Goal: Information Seeking & Learning: Learn about a topic

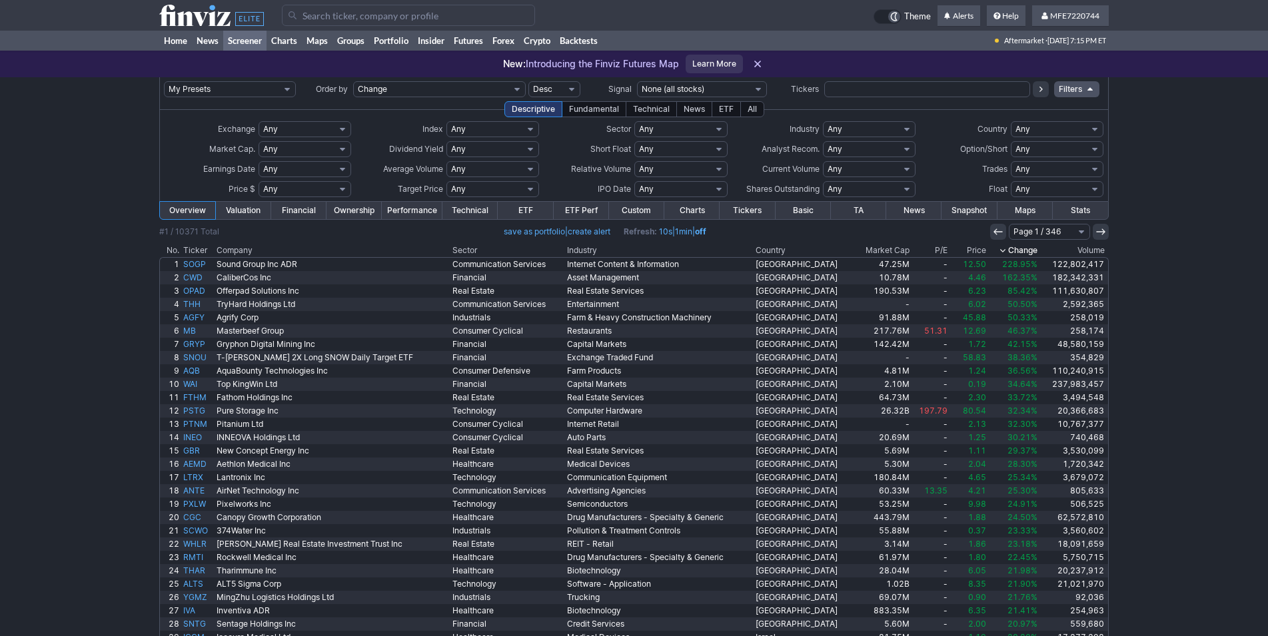
click at [310, 16] on input "Search" at bounding box center [408, 15] width 253 height 21
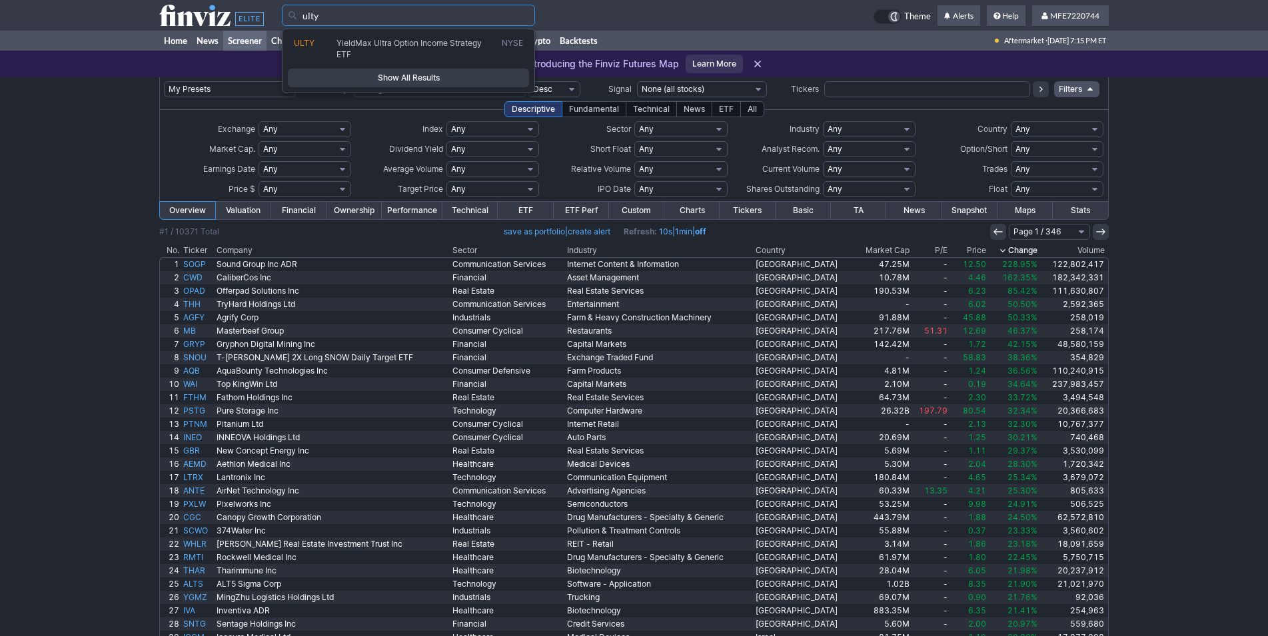
type input "ulty"
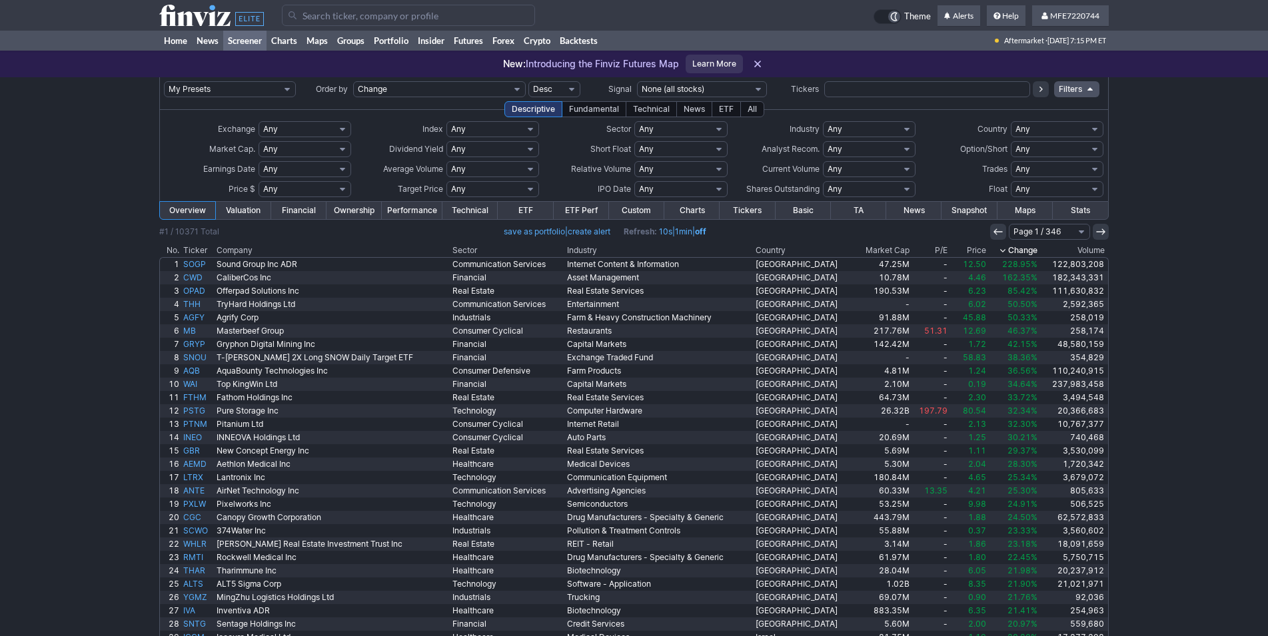
click at [352, 18] on input "Search" at bounding box center [408, 15] width 253 height 21
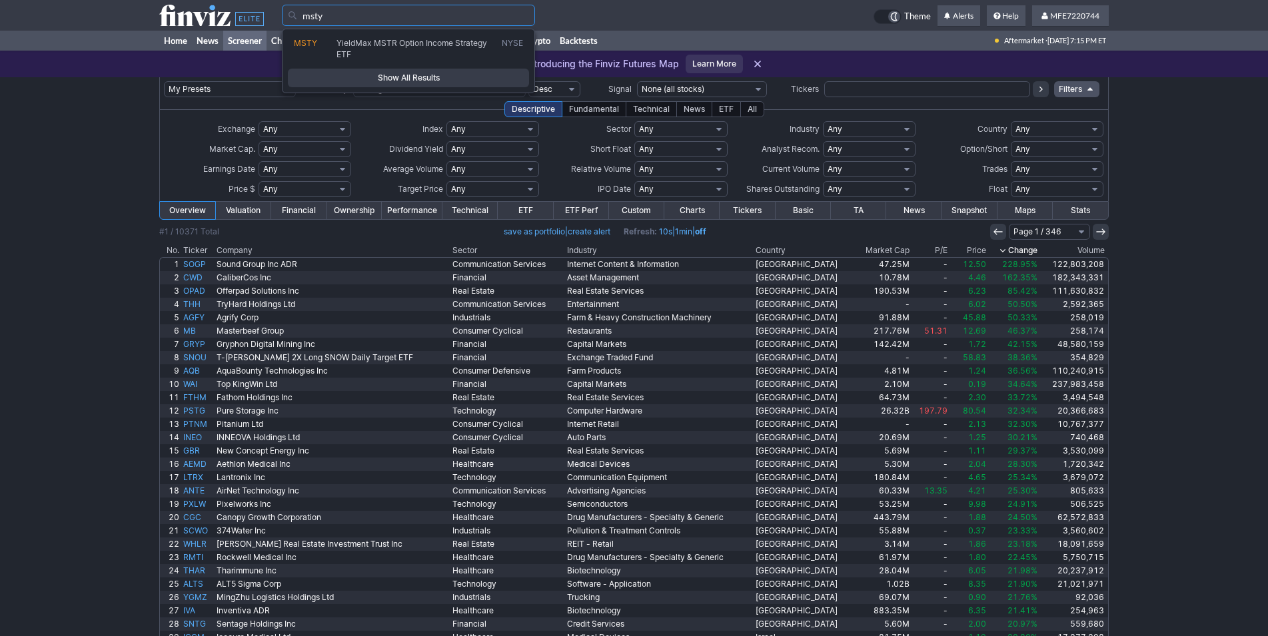
type input "msty"
type input "cony"
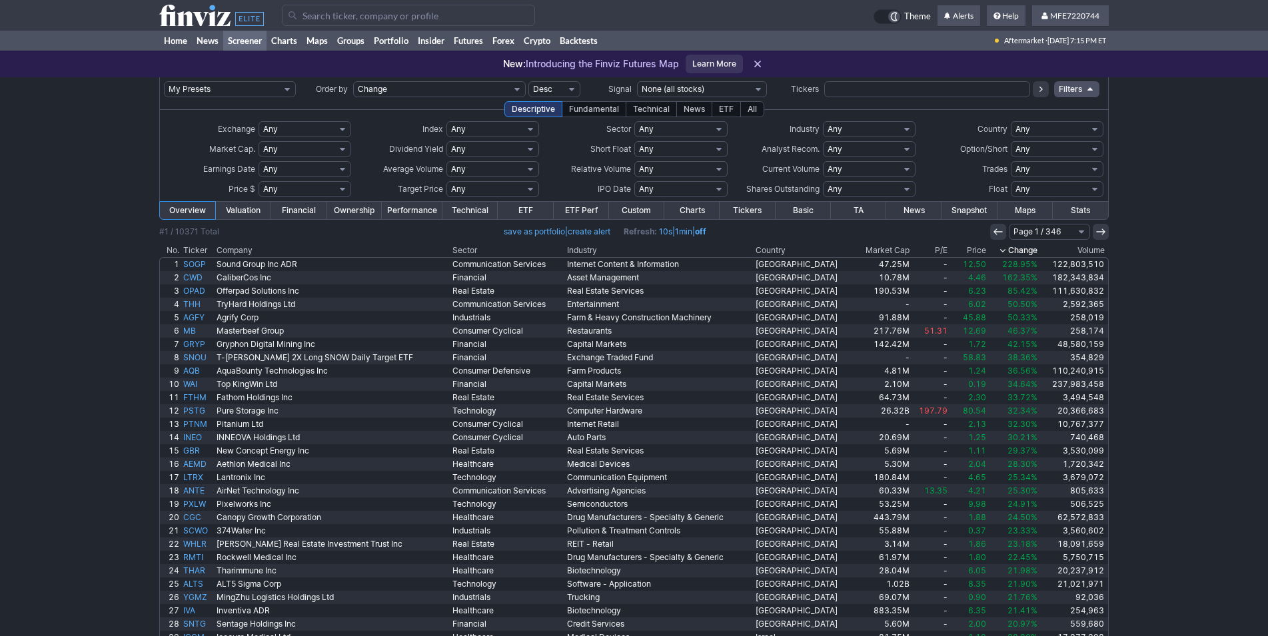
click at [428, 18] on input "Search" at bounding box center [408, 15] width 253 height 21
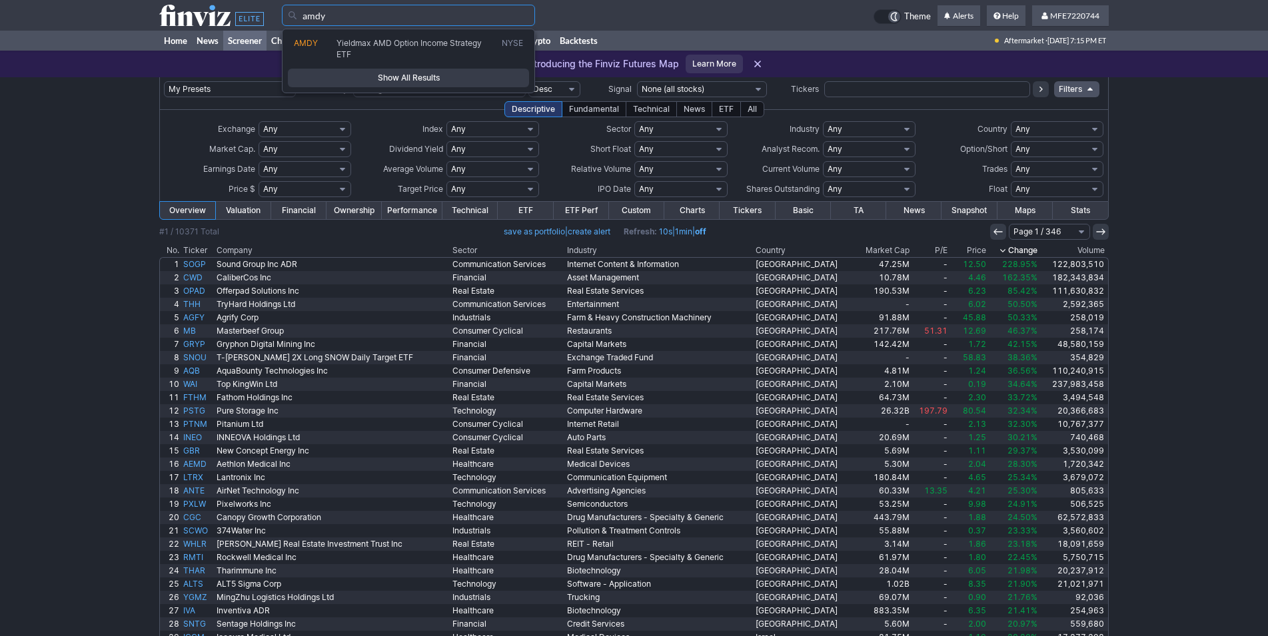
type input "amdy"
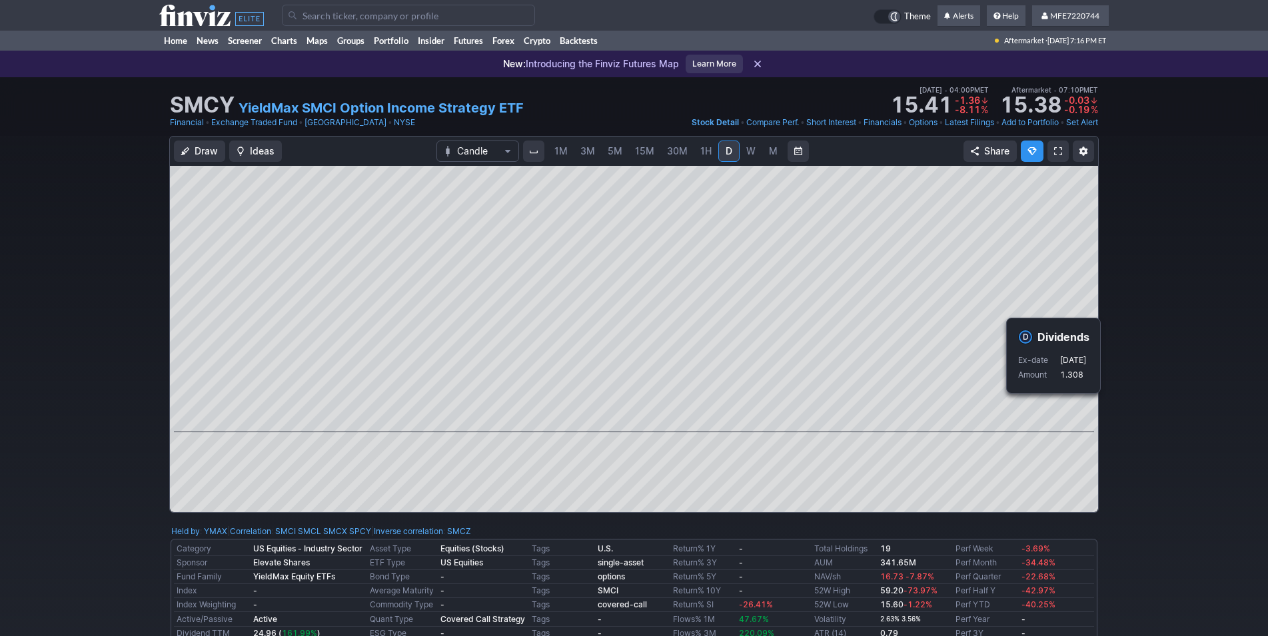
click at [1182, 436] on div "Draw Ideas Candle 1M 3M 5M 15M 30M 1H D W M Share" at bounding box center [634, 330] width 1268 height 388
